Goal: Communication & Community: Answer question/provide support

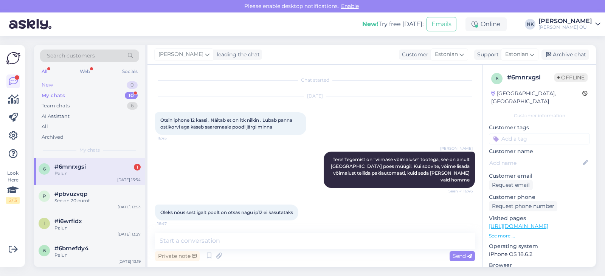
scroll to position [353, 0]
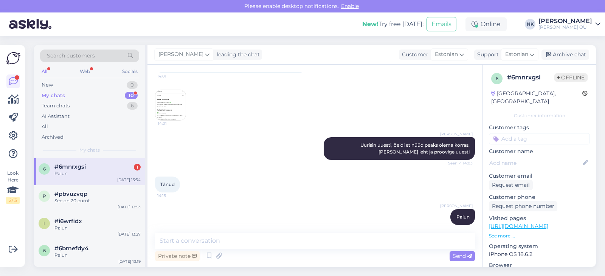
click at [103, 174] on div "Palun" at bounding box center [97, 173] width 86 height 7
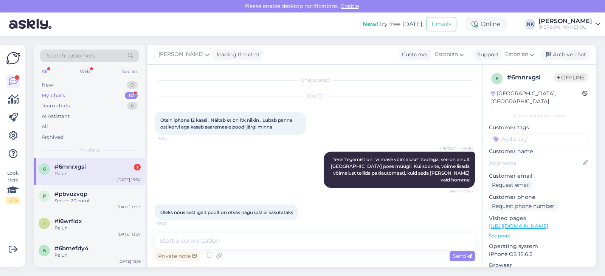
click at [109, 155] on div "Search customers All Web Socials New 0 My chats 10 Team chats 6 AI Assistant Al…" at bounding box center [89, 101] width 111 height 113
click at [99, 179] on div "6 #6mnrxgsi 1 Palun [DATE] 13:54" at bounding box center [89, 171] width 111 height 27
click at [84, 215] on div "i #i6wrfidx Palun [DATE] 13:27" at bounding box center [89, 226] width 111 height 27
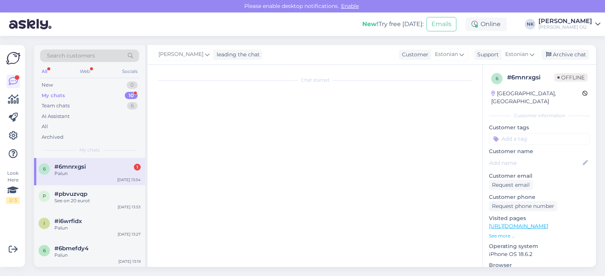
scroll to position [492, 0]
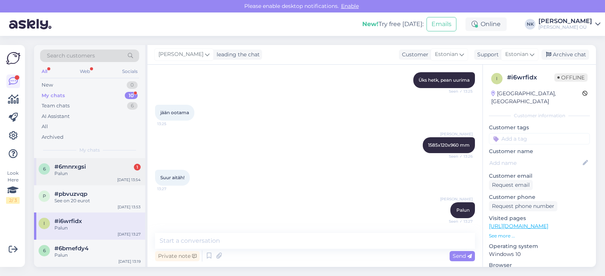
click at [90, 171] on div "Palun" at bounding box center [97, 173] width 86 height 7
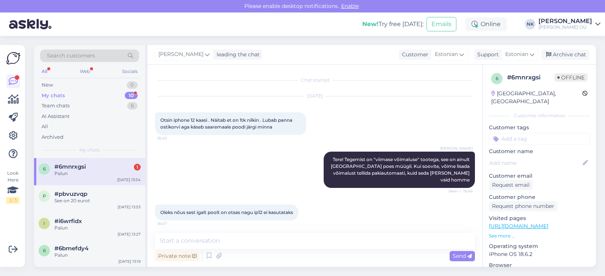
scroll to position [276, 0]
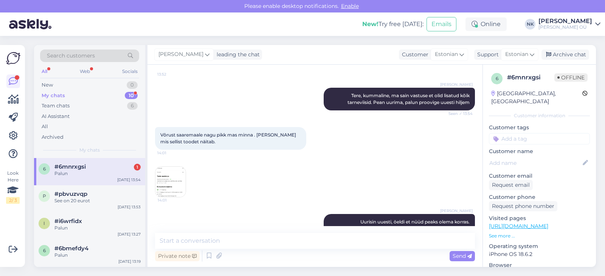
click at [107, 96] on div "My chats 10" at bounding box center [89, 95] width 99 height 11
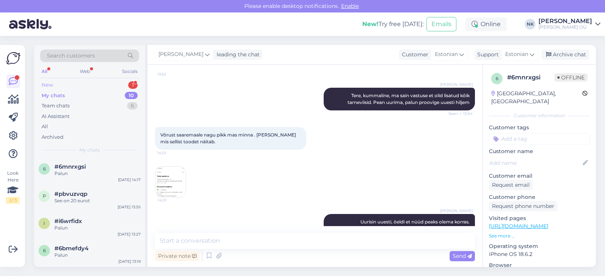
click at [124, 82] on div "New 1" at bounding box center [89, 85] width 99 height 11
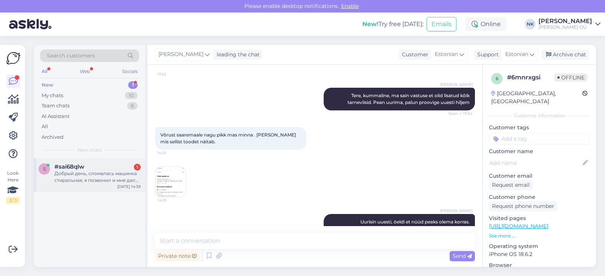
click at [99, 176] on div "Добрый день, сломалась машинка стиральная, я позвонил и мне дали номер где я мо…" at bounding box center [97, 177] width 86 height 14
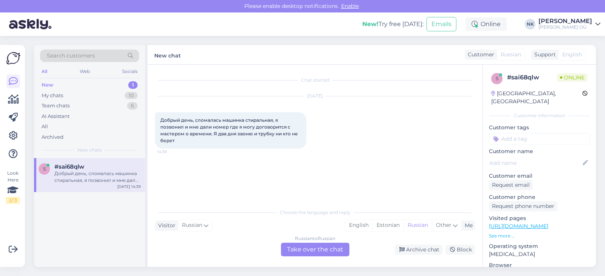
click at [324, 251] on div "Russian to Russian Take over the chat" at bounding box center [315, 250] width 68 height 14
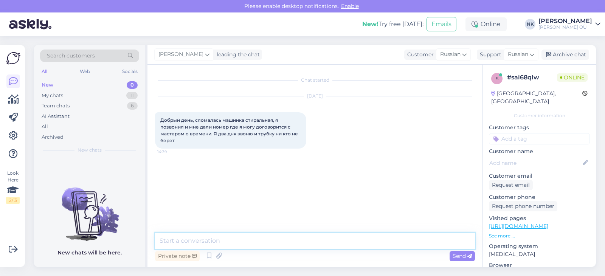
click at [296, 247] on textarea at bounding box center [315, 241] width 320 height 16
type textarea "P"
type textarea "Здравствуйте! Вы получили номер мастера в сервисном центре, или номер дали в ма…"
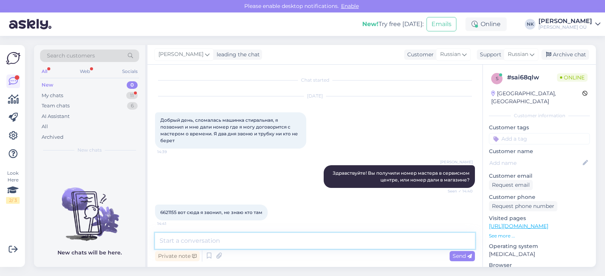
scroll to position [2, 0]
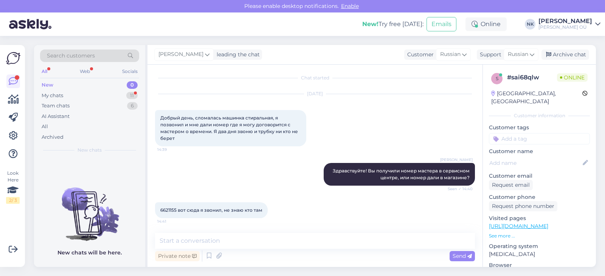
click at [173, 210] on span "6621155 вот сюда я звонил, не знаю кто там" at bounding box center [211, 210] width 102 height 6
copy span "6621155"
click at [243, 241] on textarea at bounding box center [315, 241] width 320 height 16
type textarea "Ä"
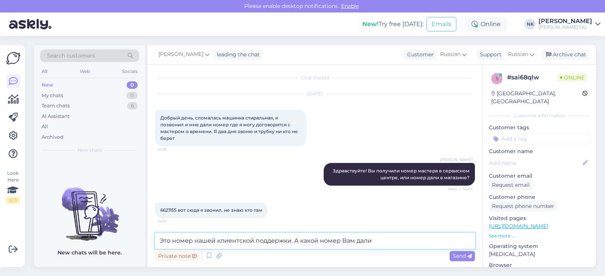
type textarea "Это номер нашей клиентской поддержки. А какой номер Вам дали?"
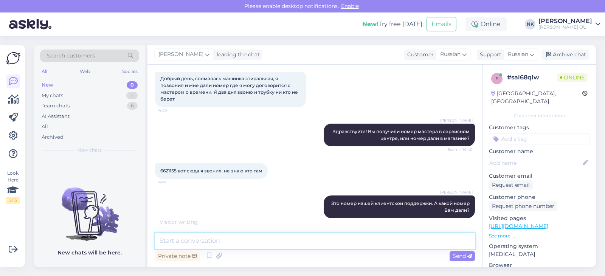
scroll to position [74, 0]
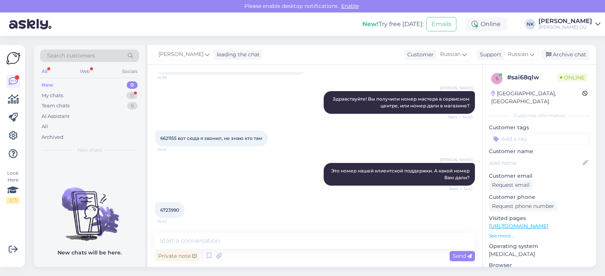
click at [176, 211] on span "6723990" at bounding box center [169, 210] width 19 height 6
copy span "6723990"
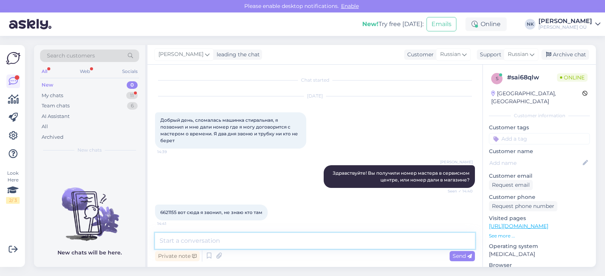
click at [233, 239] on textarea at bounding box center [315, 241] width 320 height 16
type textarea "Подскажите, какой фирмы ваша стиральная машина?"
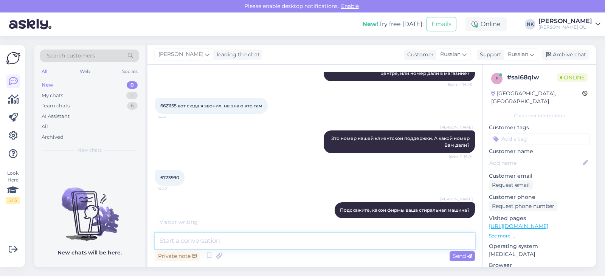
scroll to position [139, 0]
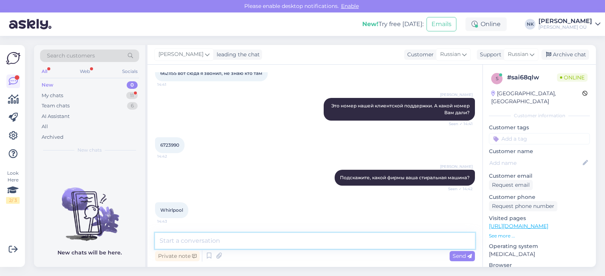
click at [193, 237] on textarea at bounding box center [315, 241] width 320 height 16
type textarea "[PERSON_NAME]"
paste textarea "[URL][DOMAIN_NAME]"
type textarea "В номере ошибка, правильный номер 6722990, как здесь [URL][DOMAIN_NAME]"
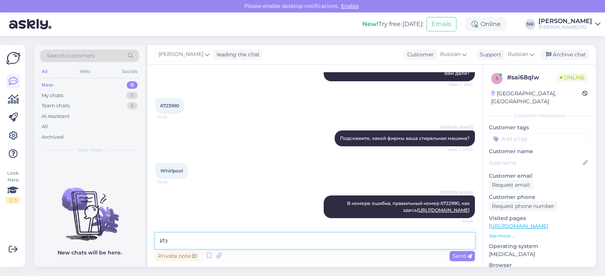
type textarea "[PERSON_NAME]"
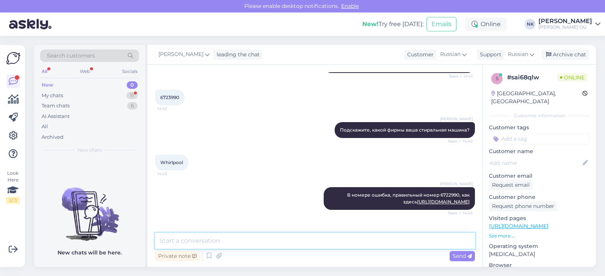
scroll to position [211, 0]
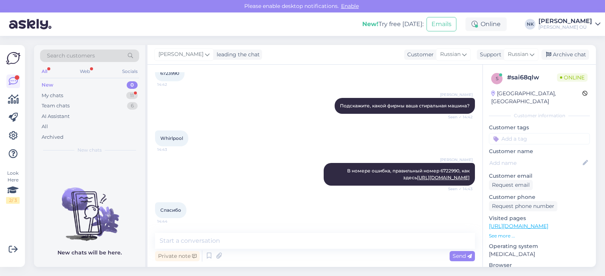
click at [227, 233] on div "Chat started [DATE] Добрый день, сломалась машинка стиральная, я позвонил и мне…" at bounding box center [314, 166] width 335 height 202
click at [225, 236] on textarea at bounding box center [315, 241] width 320 height 16
type textarea "Пожалуйста"
